Goal: Task Accomplishment & Management: Use online tool/utility

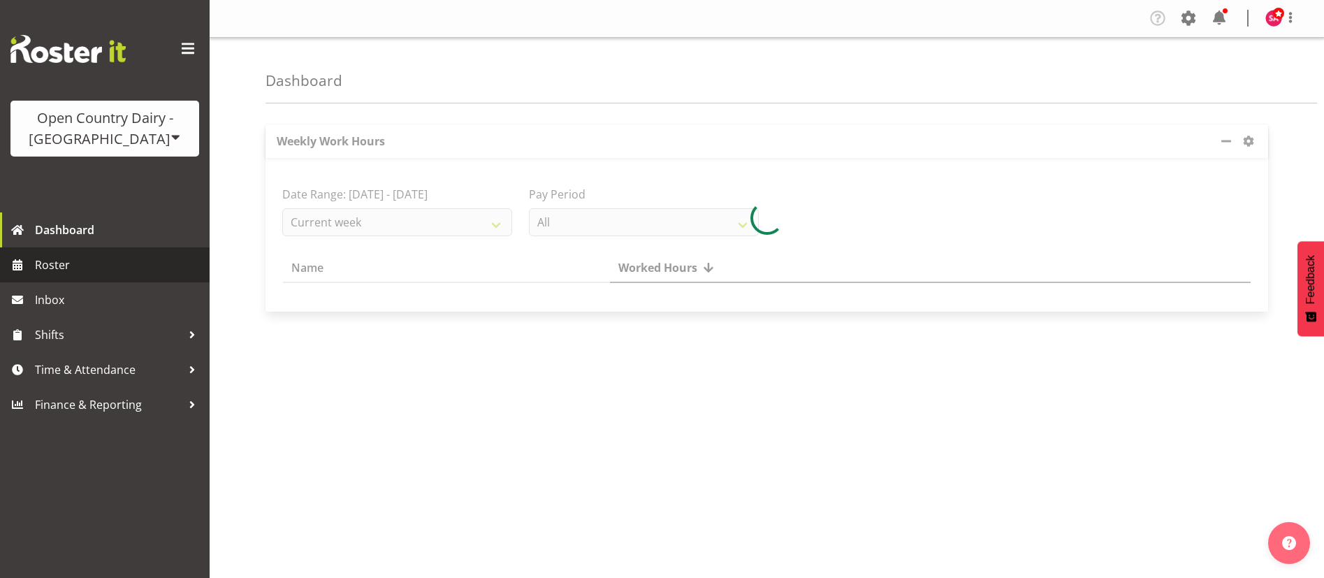
click at [94, 255] on span "Roster" at bounding box center [119, 264] width 168 height 21
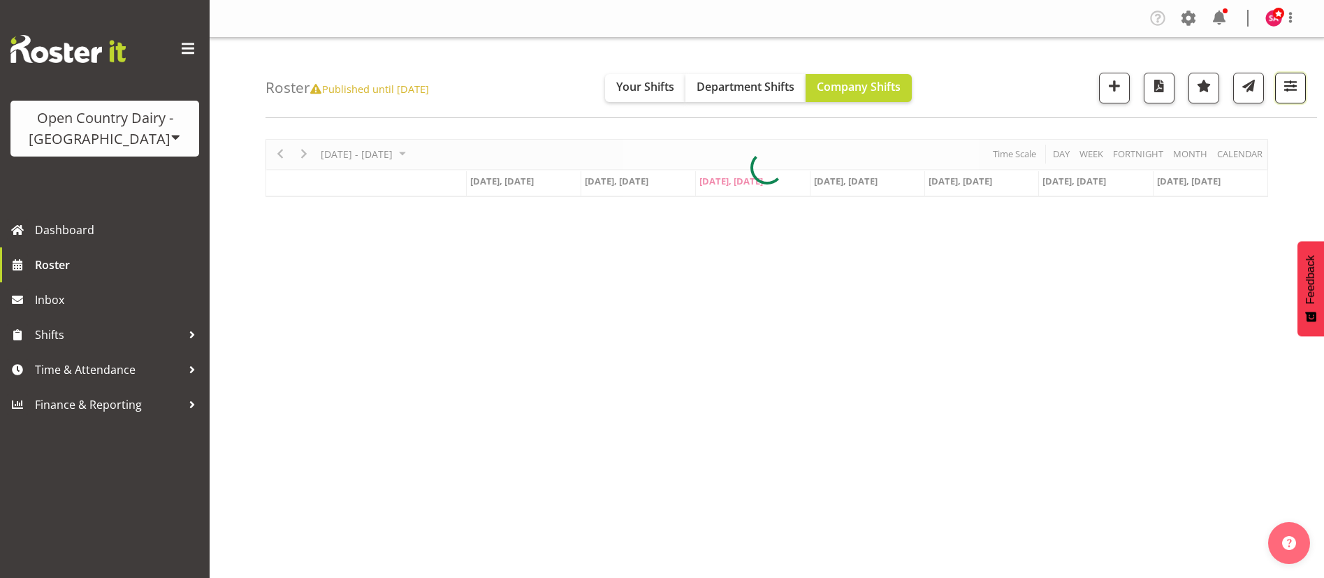
click at [1284, 87] on span "button" at bounding box center [1290, 86] width 18 height 18
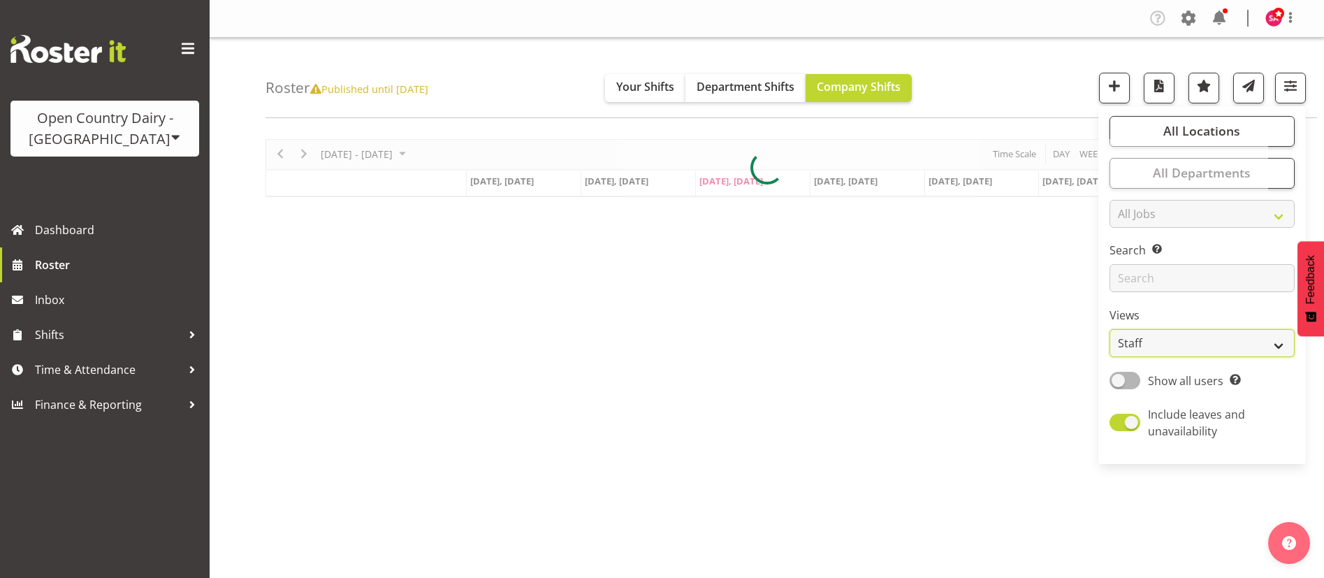
click at [1159, 334] on select "Staff Role Shift - Horizontal Shift - Vertical Staff - Location" at bounding box center [1201, 343] width 185 height 28
select select "shift"
click at [1110, 329] on select "Staff Role Shift - Horizontal Shift - Vertical Staff - Location" at bounding box center [1201, 343] width 185 height 28
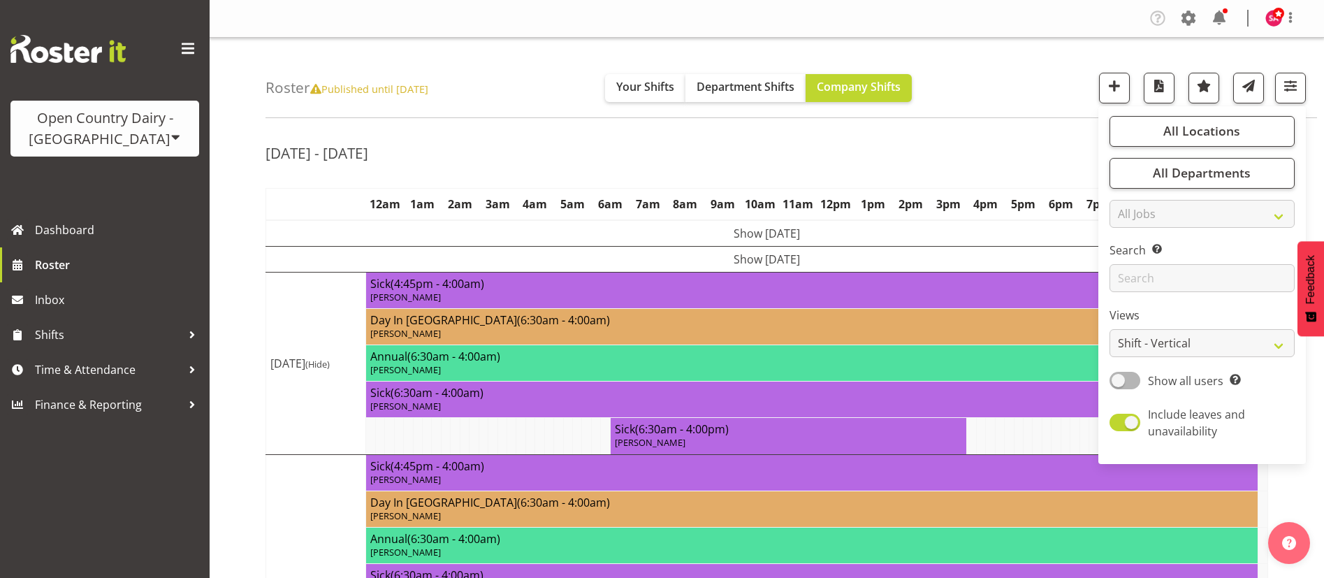
click at [1000, 122] on div "Roster Published until [DATE] Your Shifts Department Shifts Company Shifts All …" at bounding box center [767, 525] width 1114 height 974
click at [703, 140] on div "[DATE] - [DATE]" at bounding box center [766, 155] width 1002 height 32
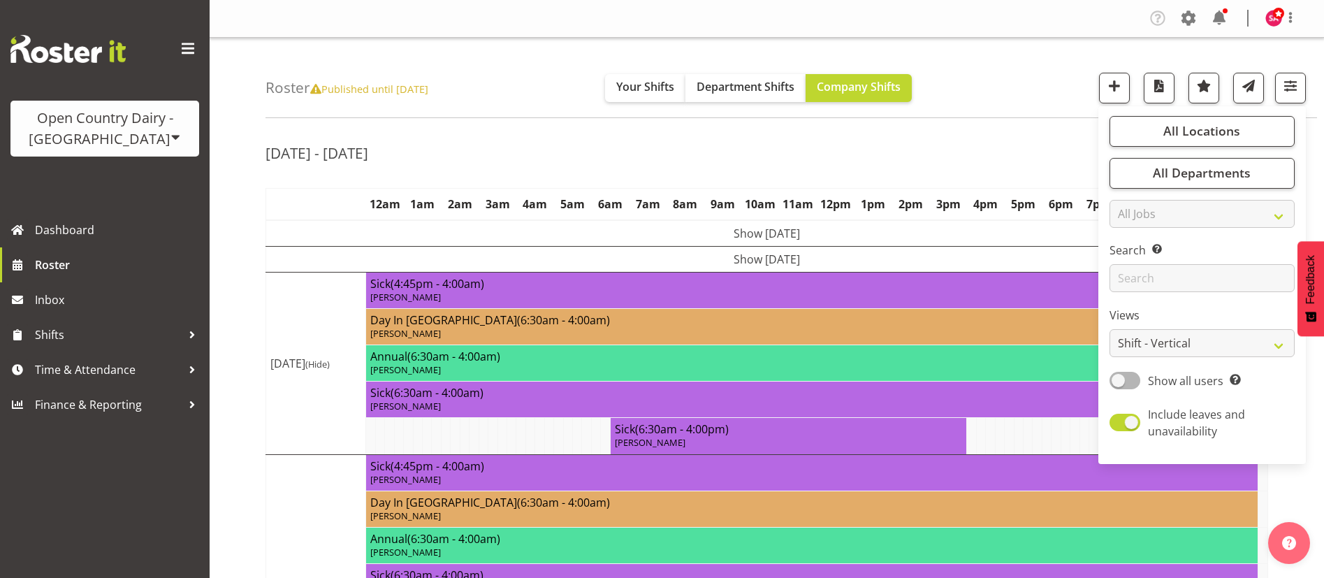
click at [703, 140] on div "[DATE] - [DATE]" at bounding box center [766, 155] width 1002 height 32
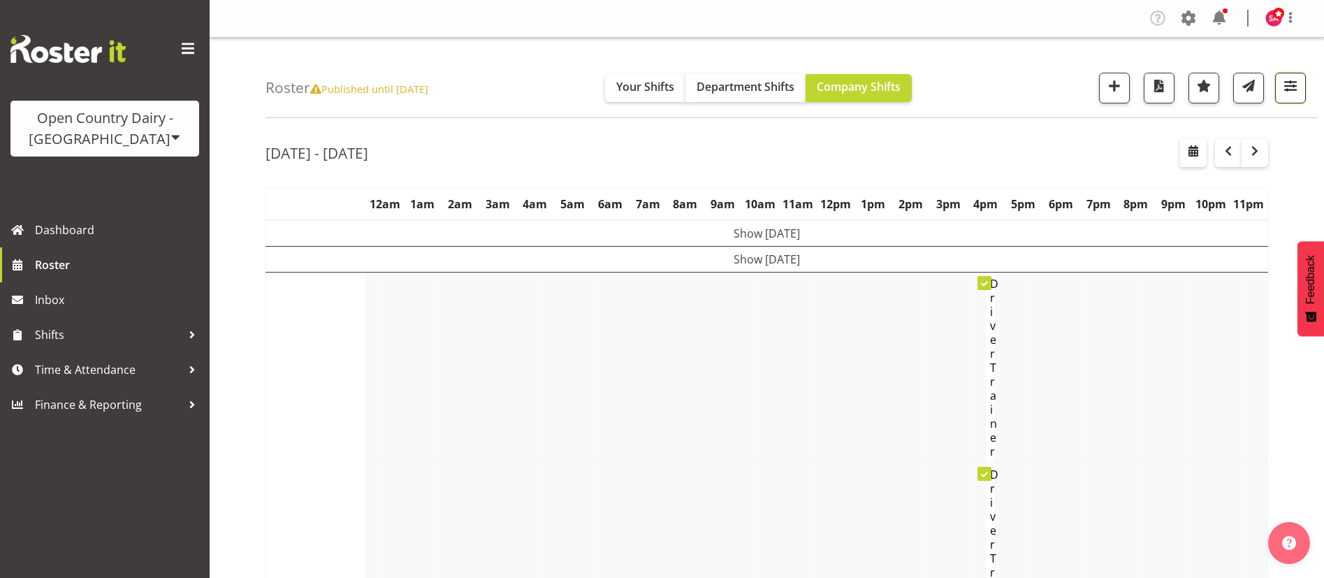
click at [1297, 89] on span "button" at bounding box center [1290, 86] width 18 height 18
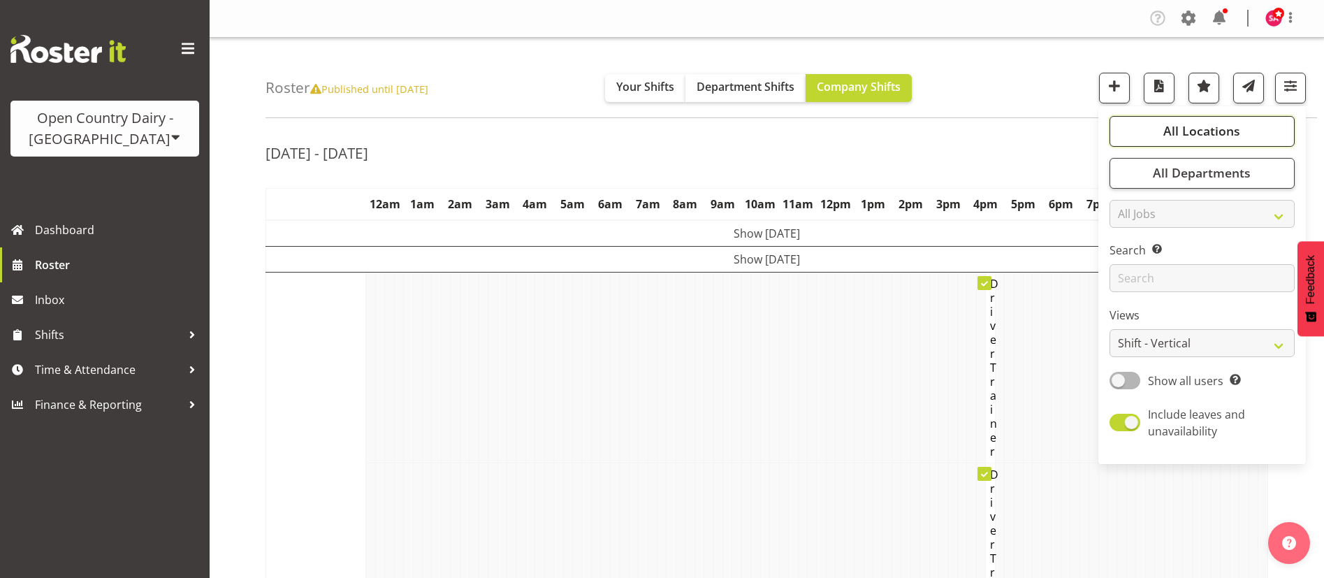
click at [1206, 129] on span "All Locations" at bounding box center [1201, 130] width 77 height 17
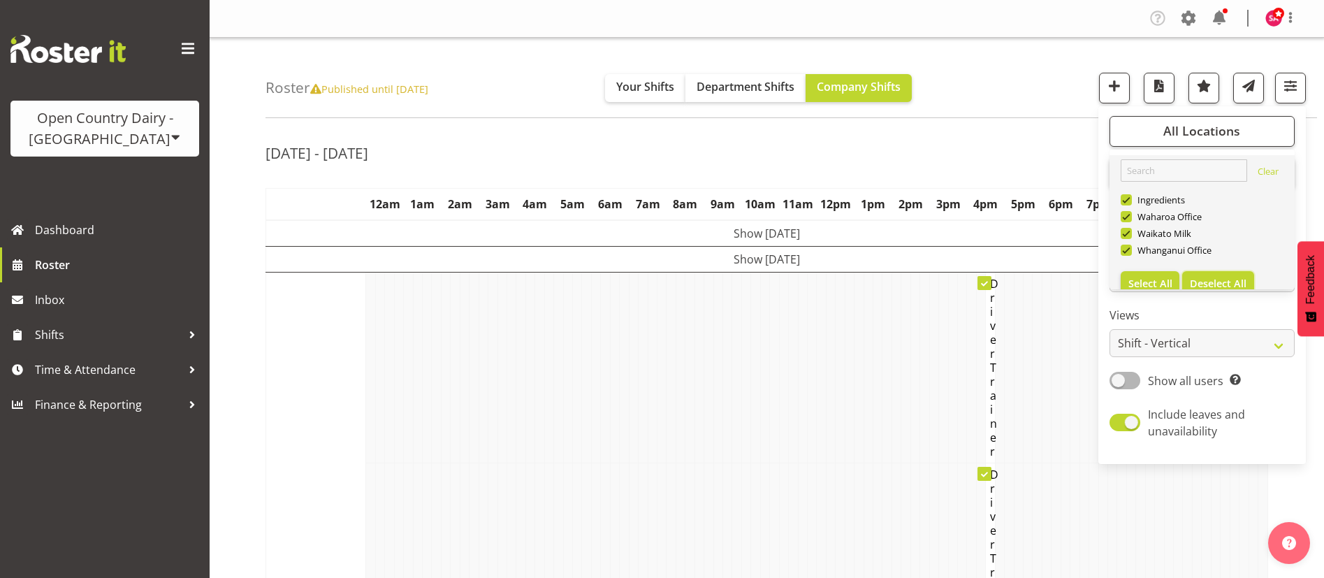
click at [1211, 275] on button "Deselect All" at bounding box center [1218, 283] width 72 height 25
checkbox input "false"
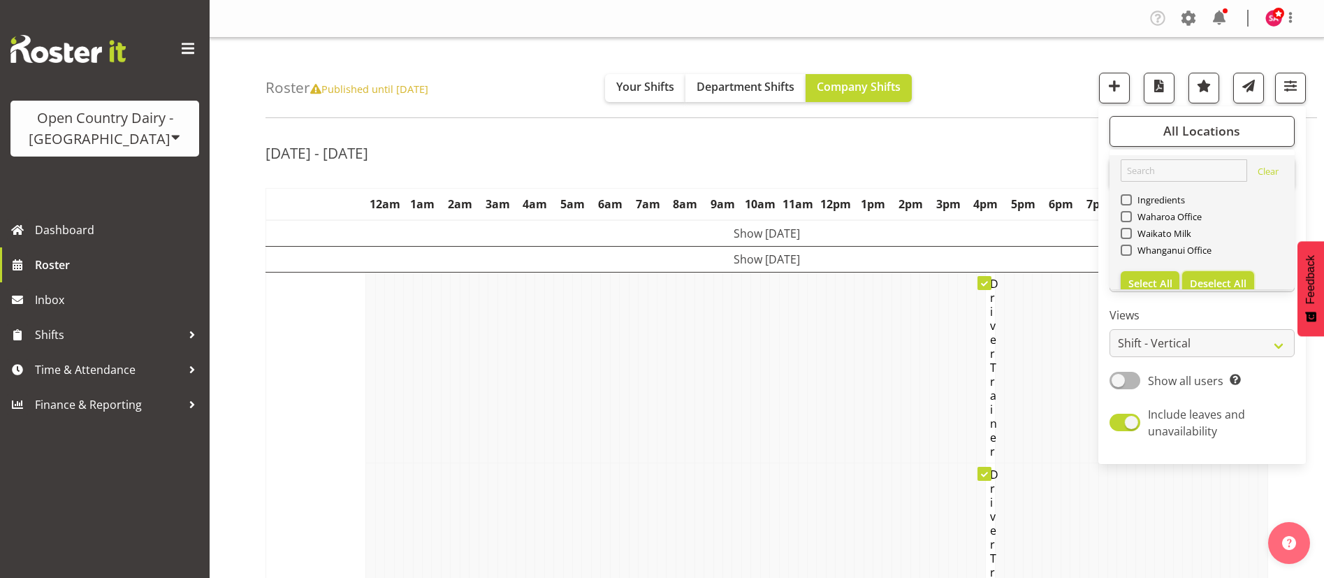
checkbox input "false"
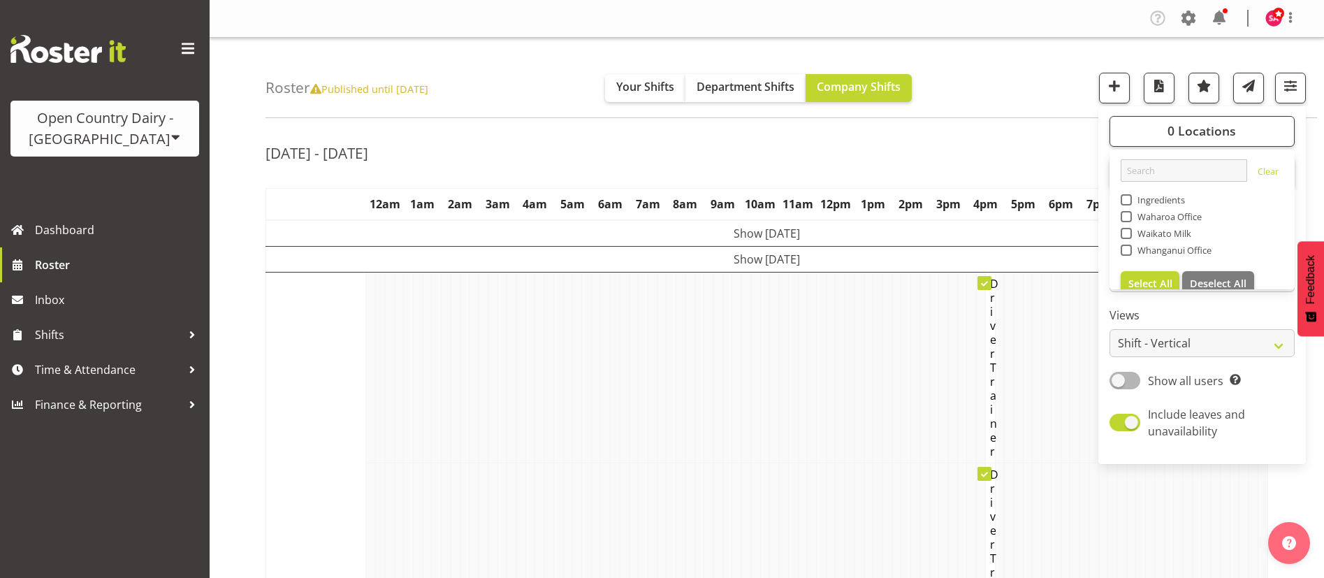
click at [1138, 268] on link "Clear Ingredients Waharoa Office Waikato Milk Whanganui Office Select All Desel…" at bounding box center [1201, 227] width 185 height 145
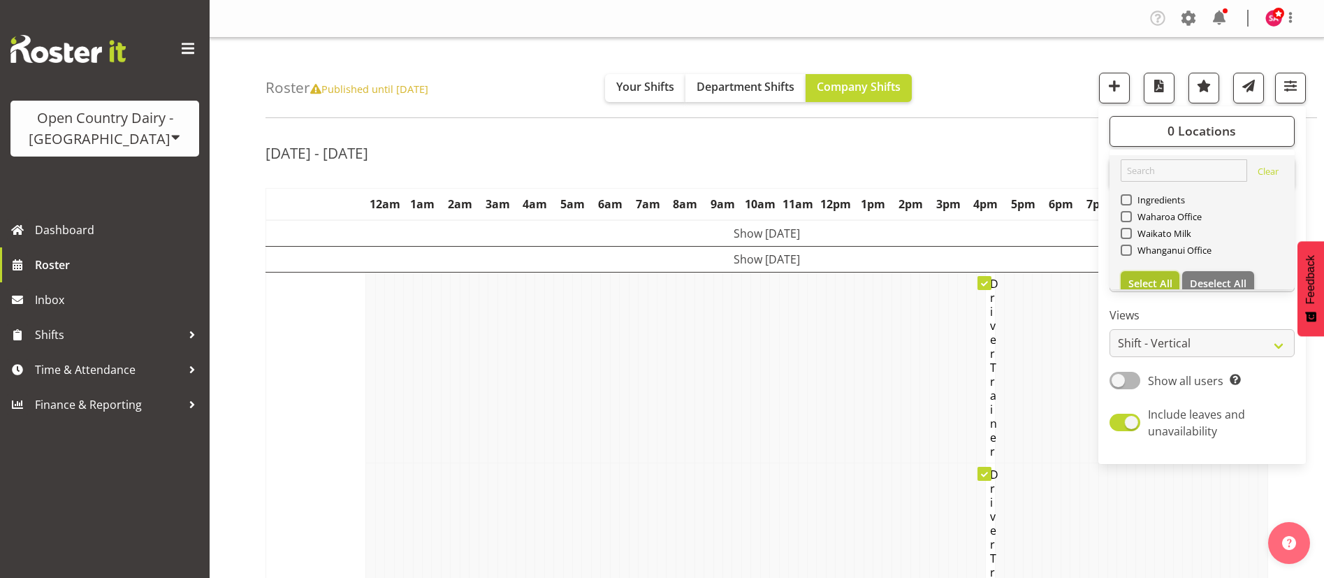
click at [1142, 277] on span "Select All" at bounding box center [1150, 283] width 44 height 13
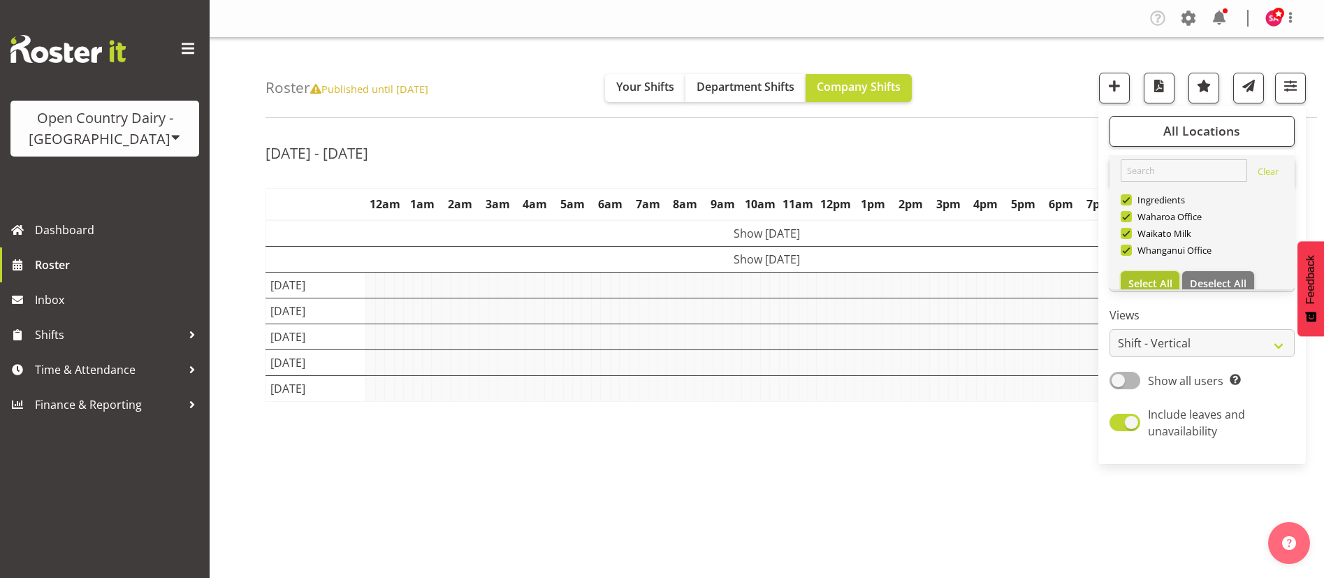
checkbox input "true"
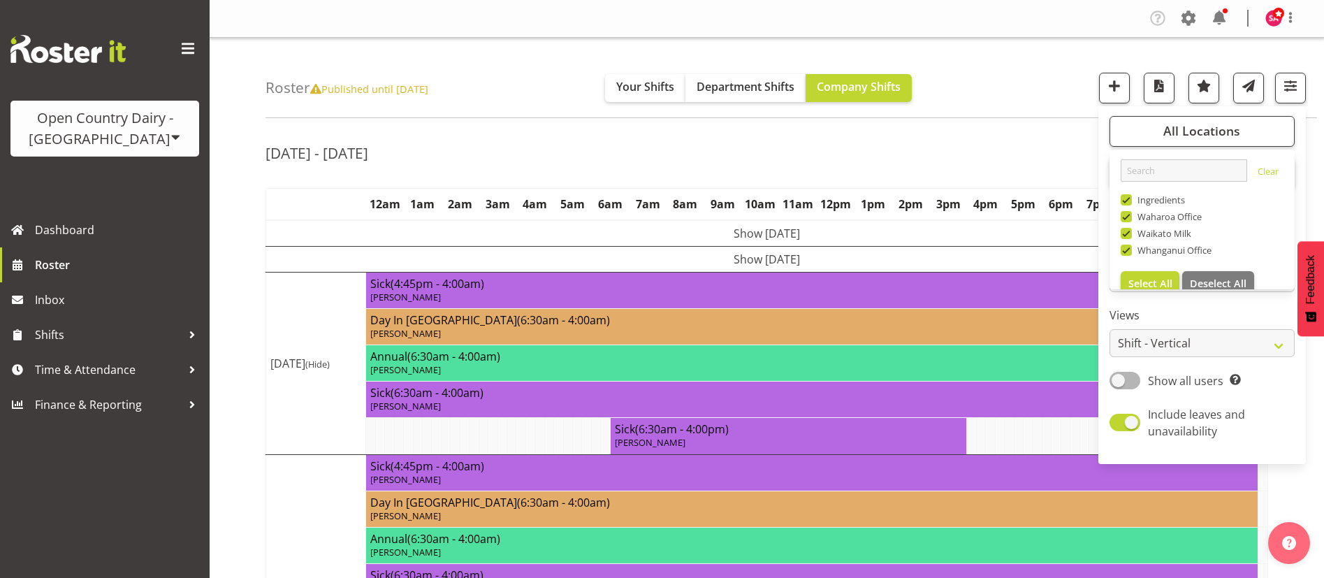
click at [951, 143] on div "[DATE] - [DATE]" at bounding box center [766, 155] width 1002 height 32
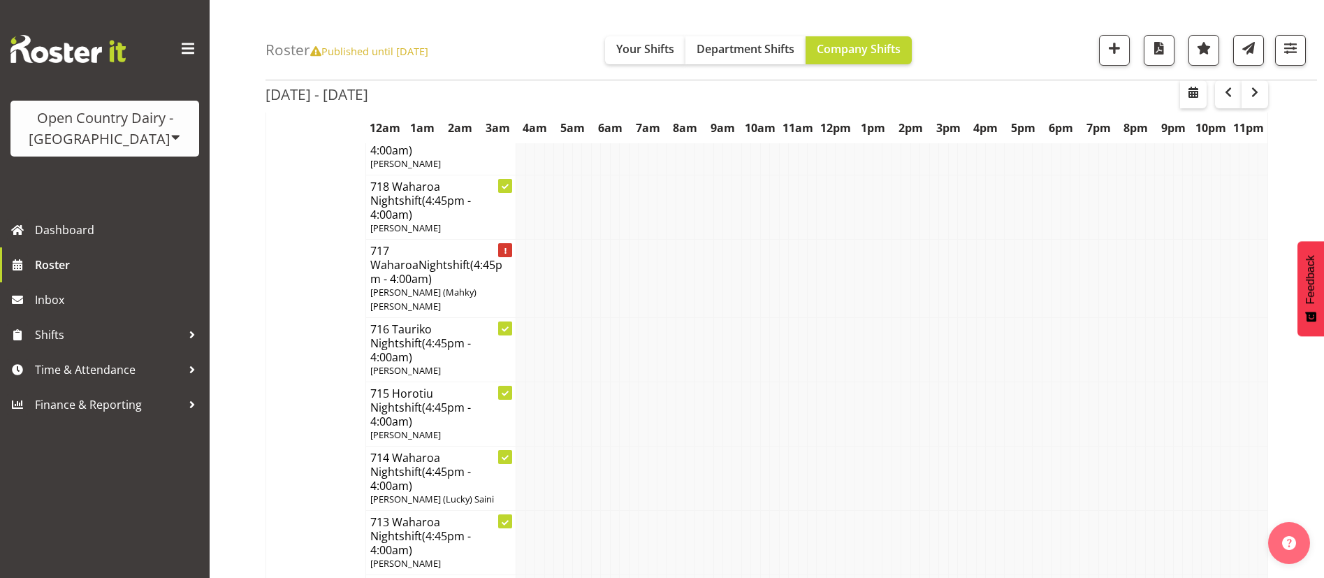
scroll to position [7785, 0]
